Goal: Check status: Check status

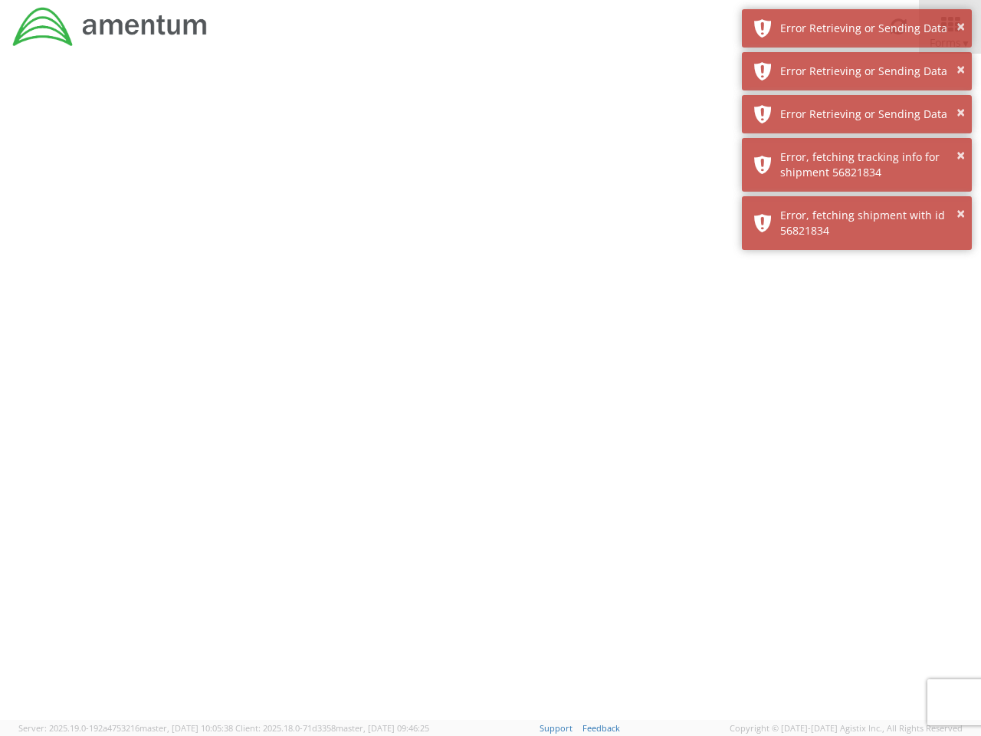
click at [491, 395] on div at bounding box center [490, 387] width 981 height 666
click at [857, 28] on div "Error Retrieving or Sending Data" at bounding box center [871, 28] width 180 height 15
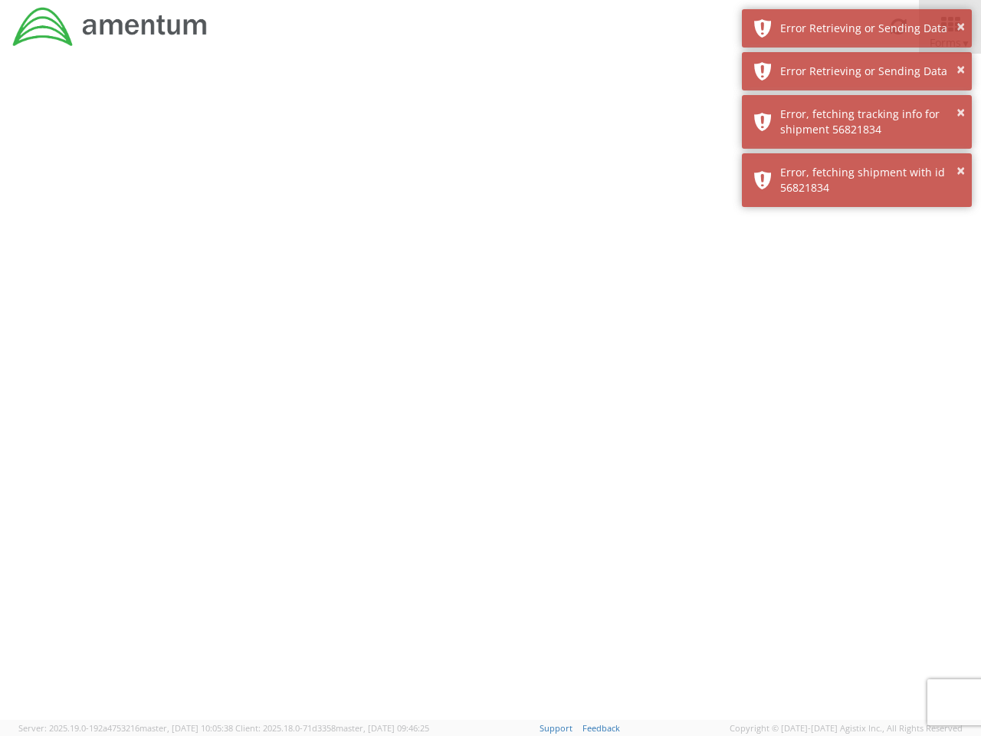
click at [857, 71] on div "Error Retrieving or Sending Data" at bounding box center [871, 71] width 180 height 15
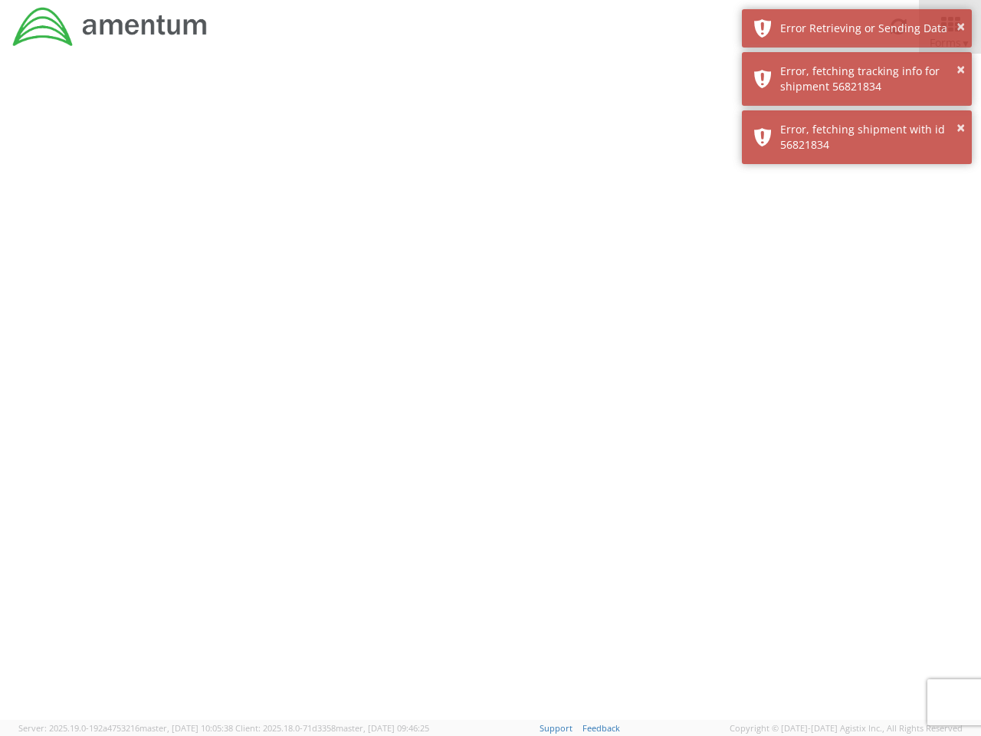
click at [857, 114] on div "× Error, fetching shipment with id 56821834" at bounding box center [857, 137] width 230 height 54
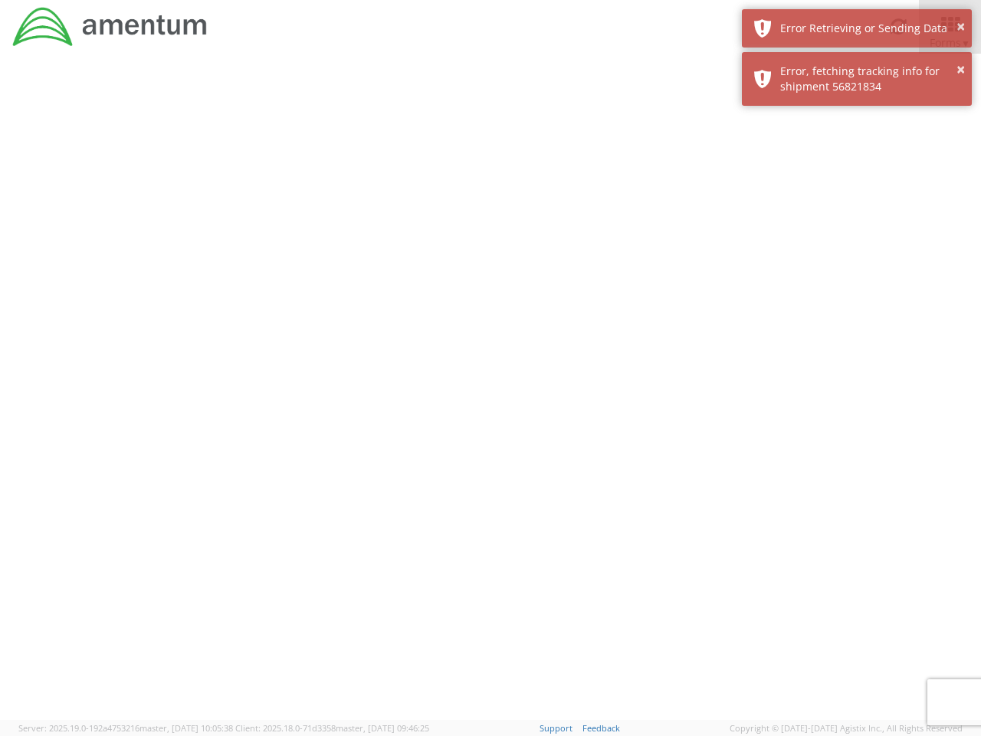
click at [857, 165] on div at bounding box center [490, 387] width 981 height 666
click at [857, 223] on div at bounding box center [490, 387] width 981 height 666
